Goal: Find specific page/section: Find specific page/section

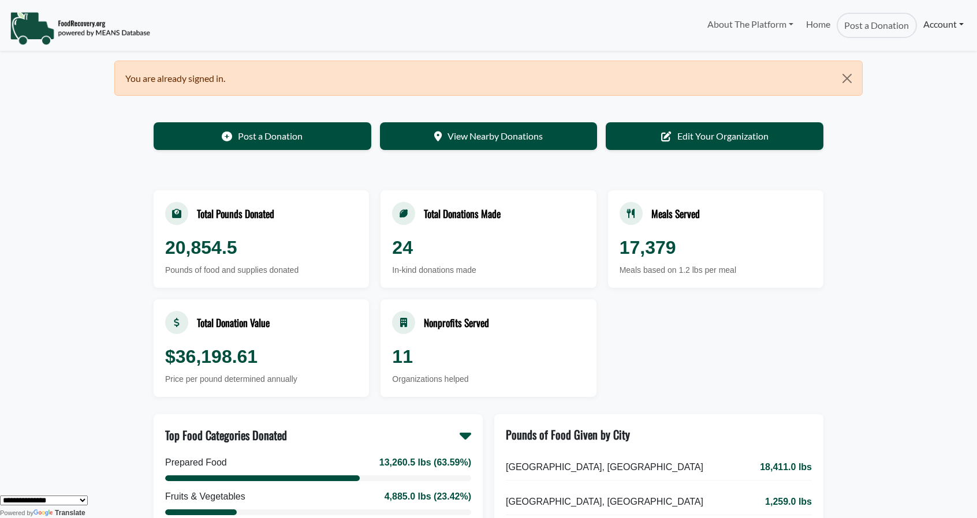
click at [948, 24] on link "Account" at bounding box center [943, 24] width 53 height 23
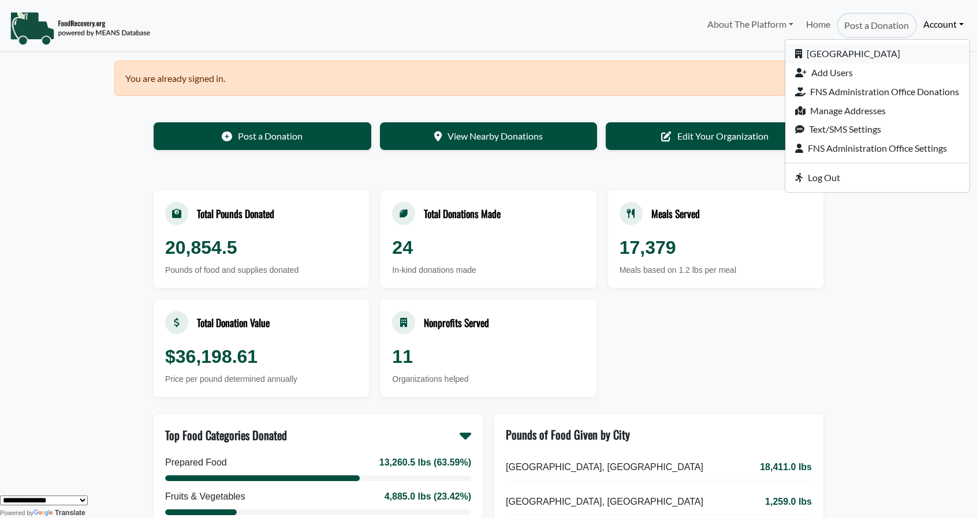
click at [824, 50] on link "[GEOGRAPHIC_DATA]" at bounding box center [877, 53] width 184 height 19
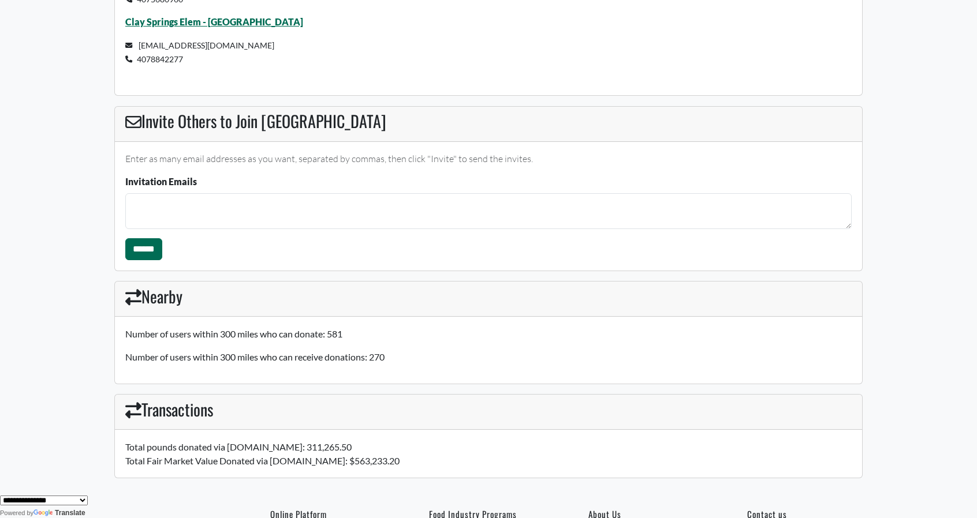
scroll to position [6158, 0]
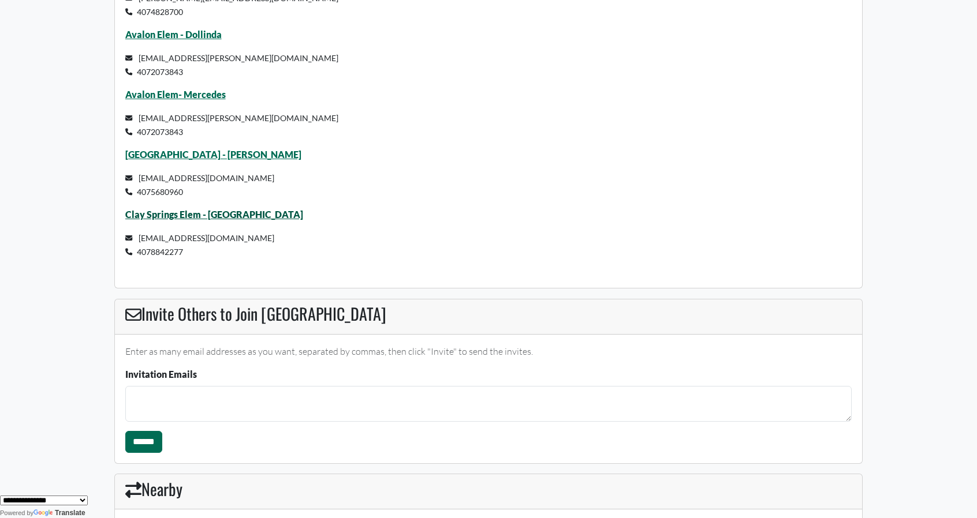
click at [150, 214] on link "Clay Springs Elem - Kelida" at bounding box center [214, 214] width 178 height 11
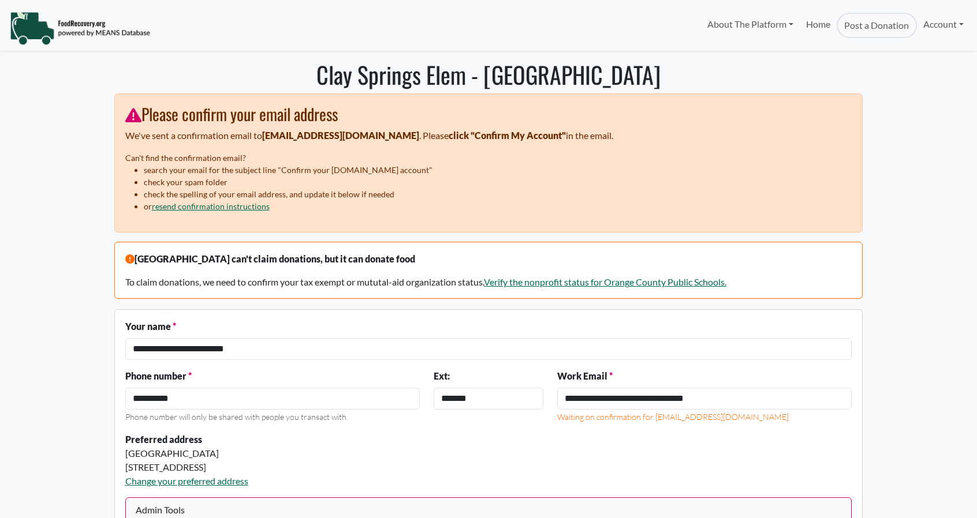
select select "Language Translate Widget"
